Goal: Find specific page/section: Find specific page/section

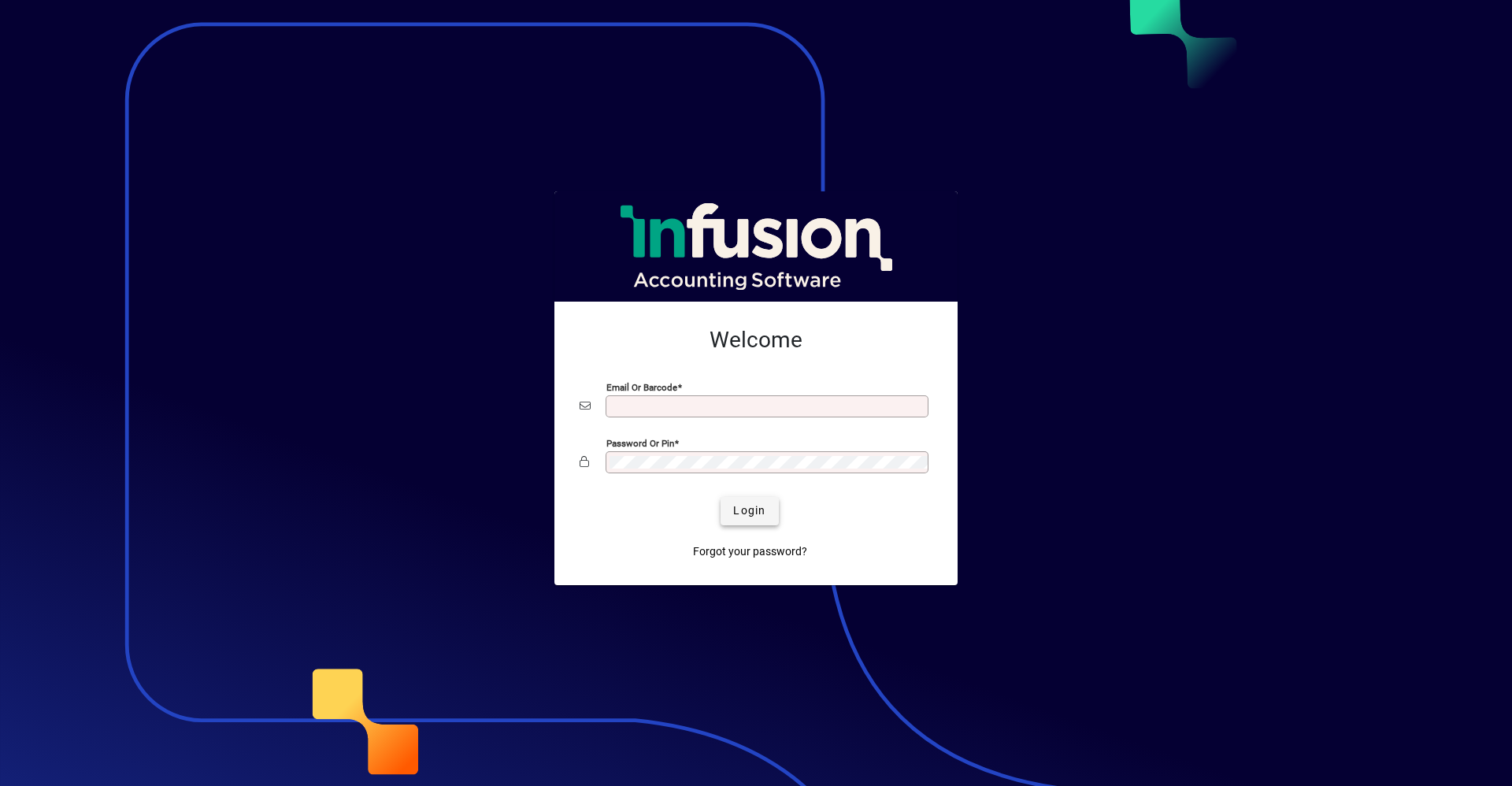
type input "**********"
click at [743, 510] on span "Login" at bounding box center [749, 511] width 33 height 17
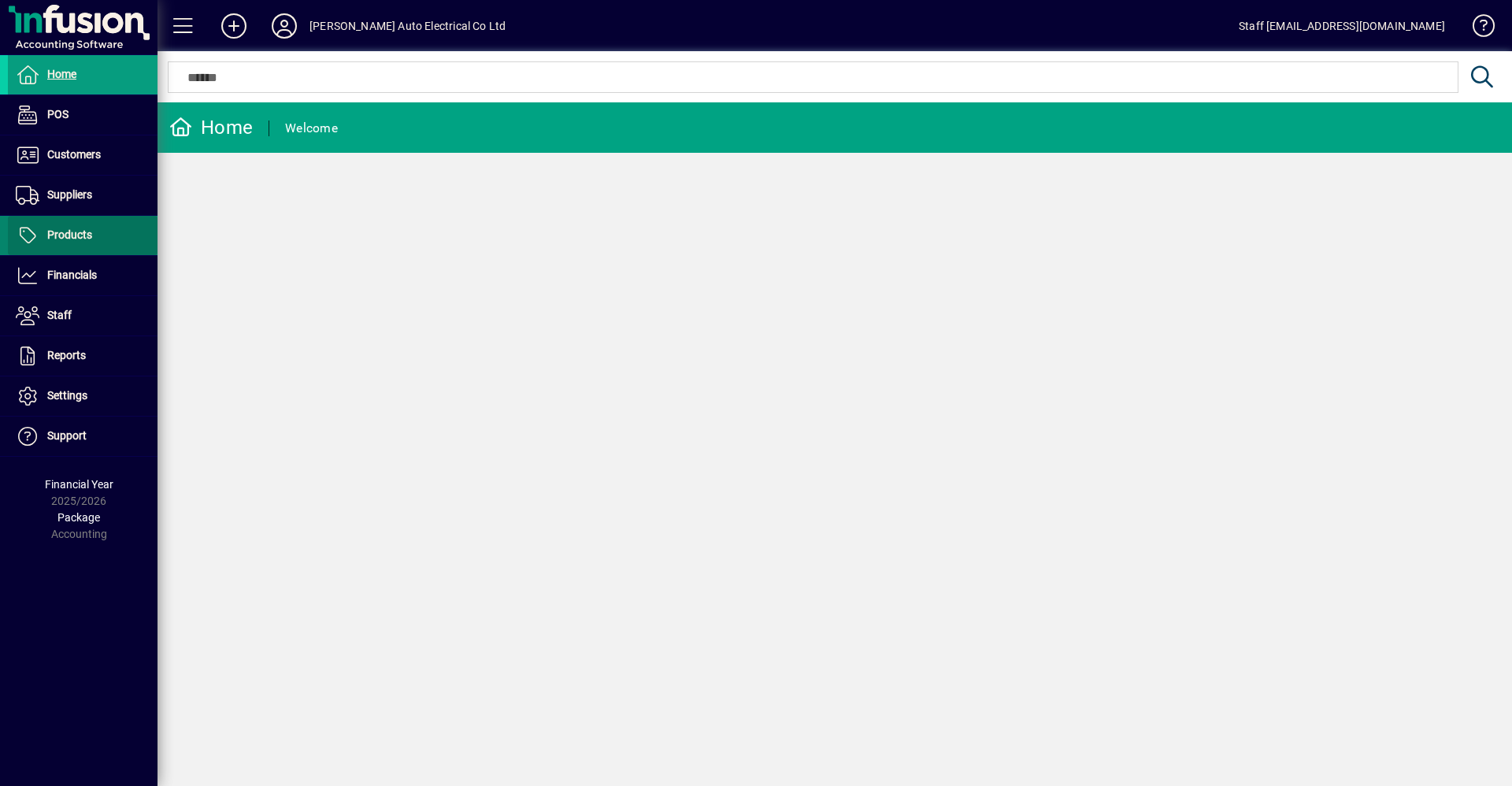
click at [85, 233] on span "Products" at bounding box center [69, 235] width 45 height 12
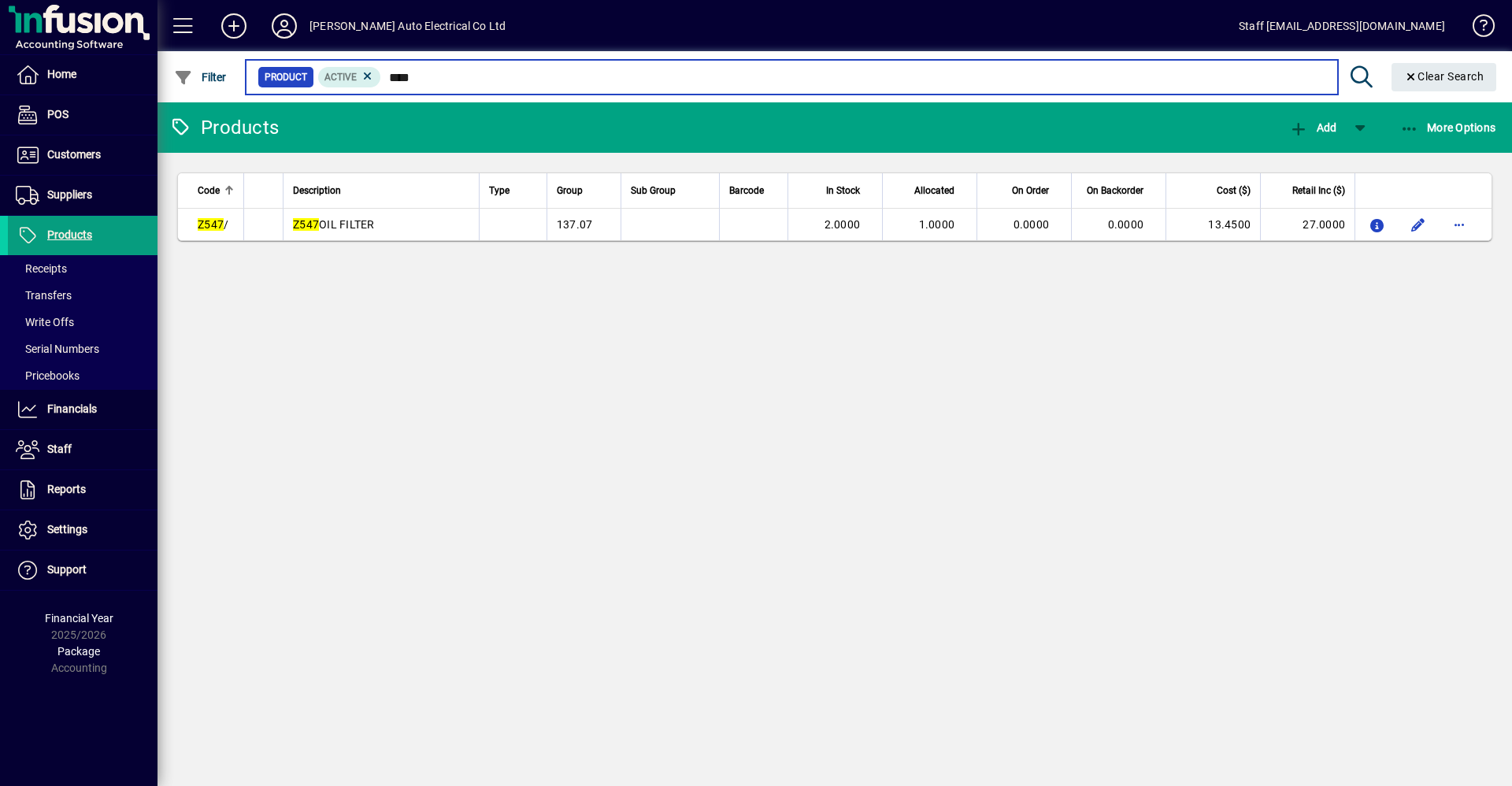
type input "****"
